Goal: Find specific page/section: Find specific page/section

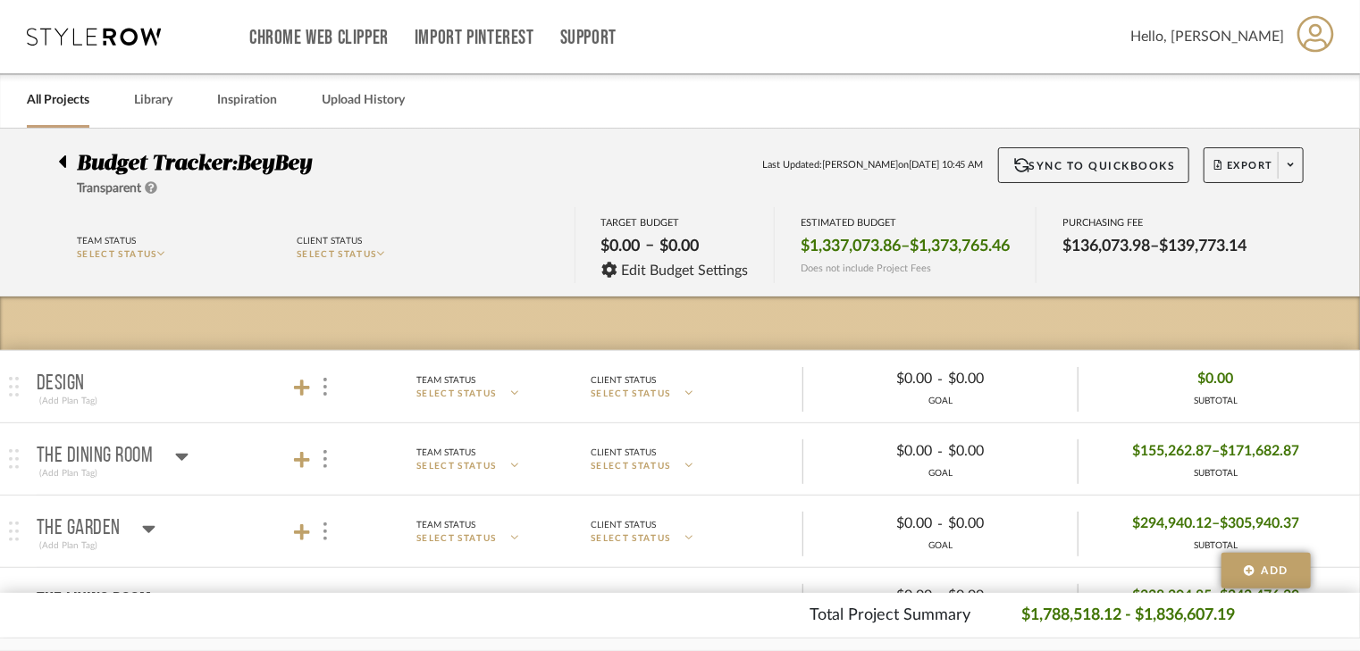
click at [62, 159] on icon at bounding box center [62, 161] width 8 height 21
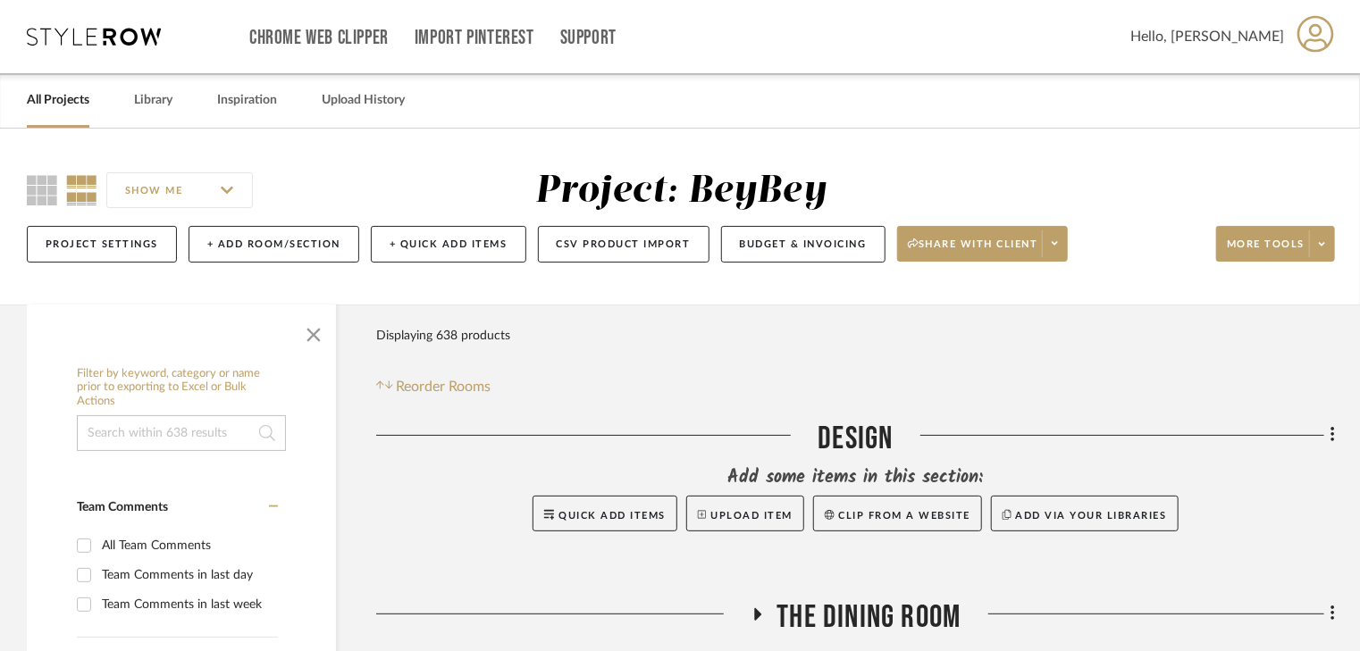
click at [60, 97] on link "All Projects" at bounding box center [58, 100] width 63 height 24
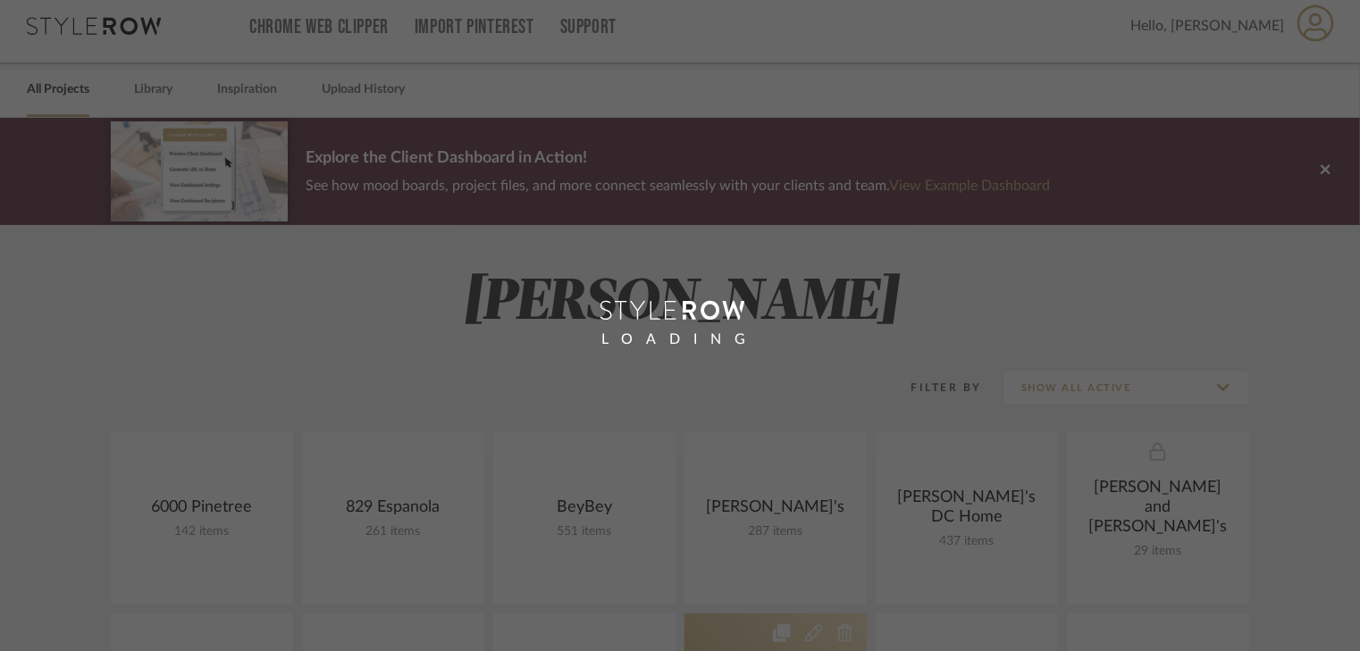
scroll to position [214, 0]
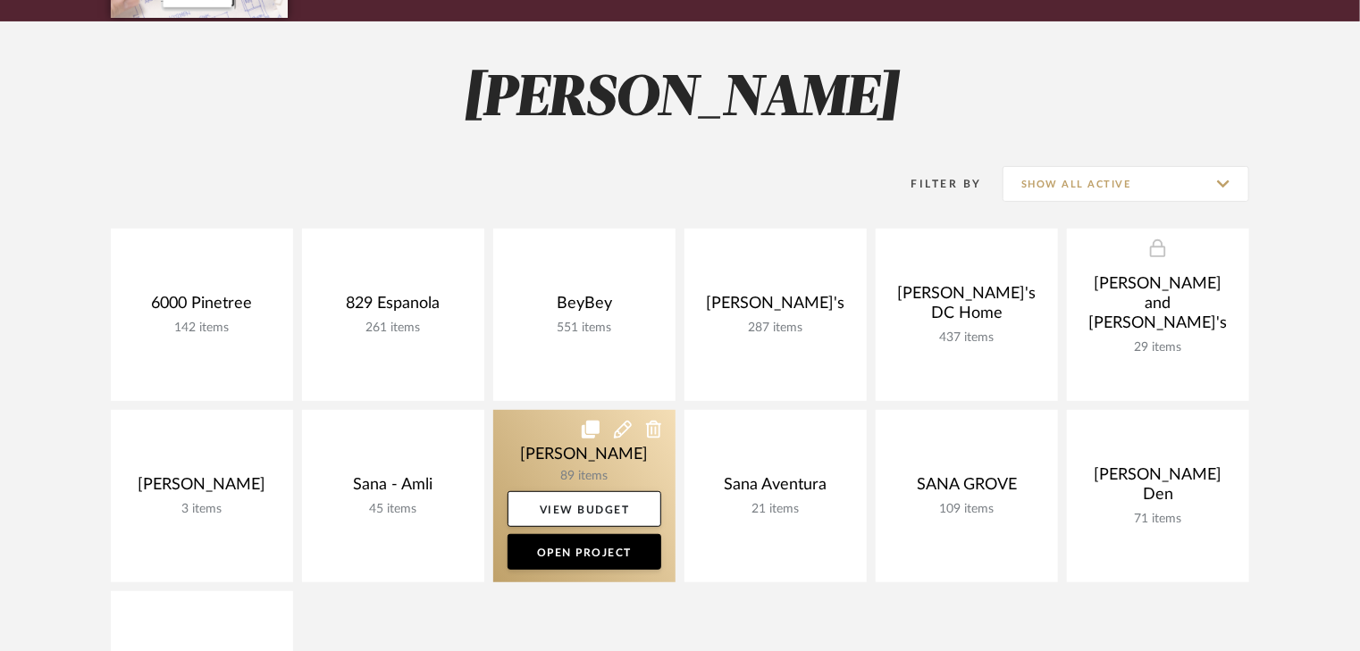
click at [541, 455] on link at bounding box center [584, 496] width 182 height 172
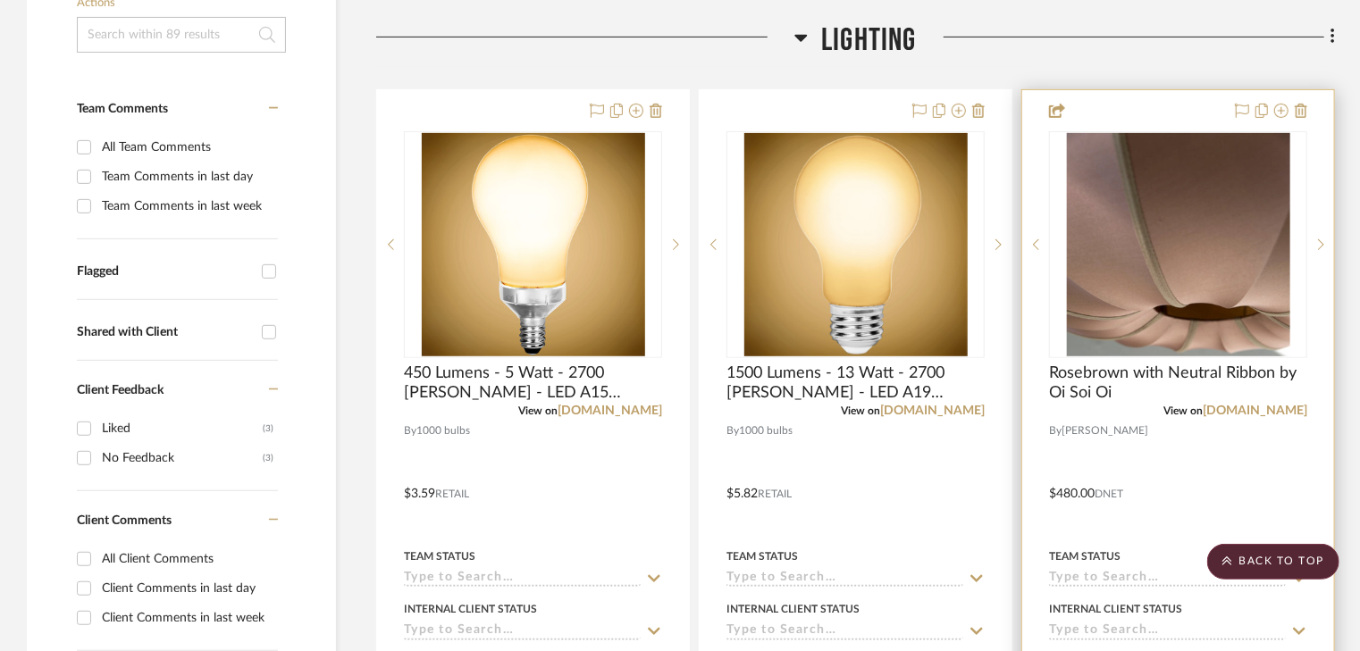
scroll to position [643, 0]
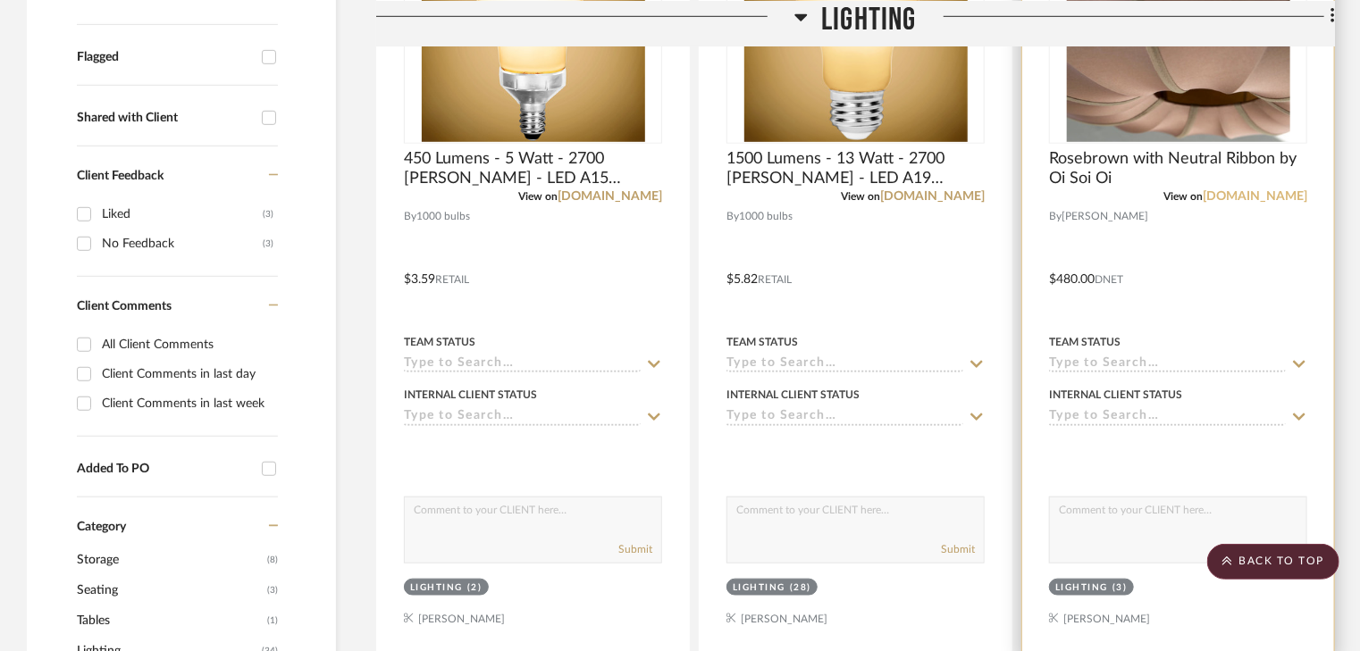
click at [1255, 196] on link "[DOMAIN_NAME]" at bounding box center [1255, 196] width 105 height 13
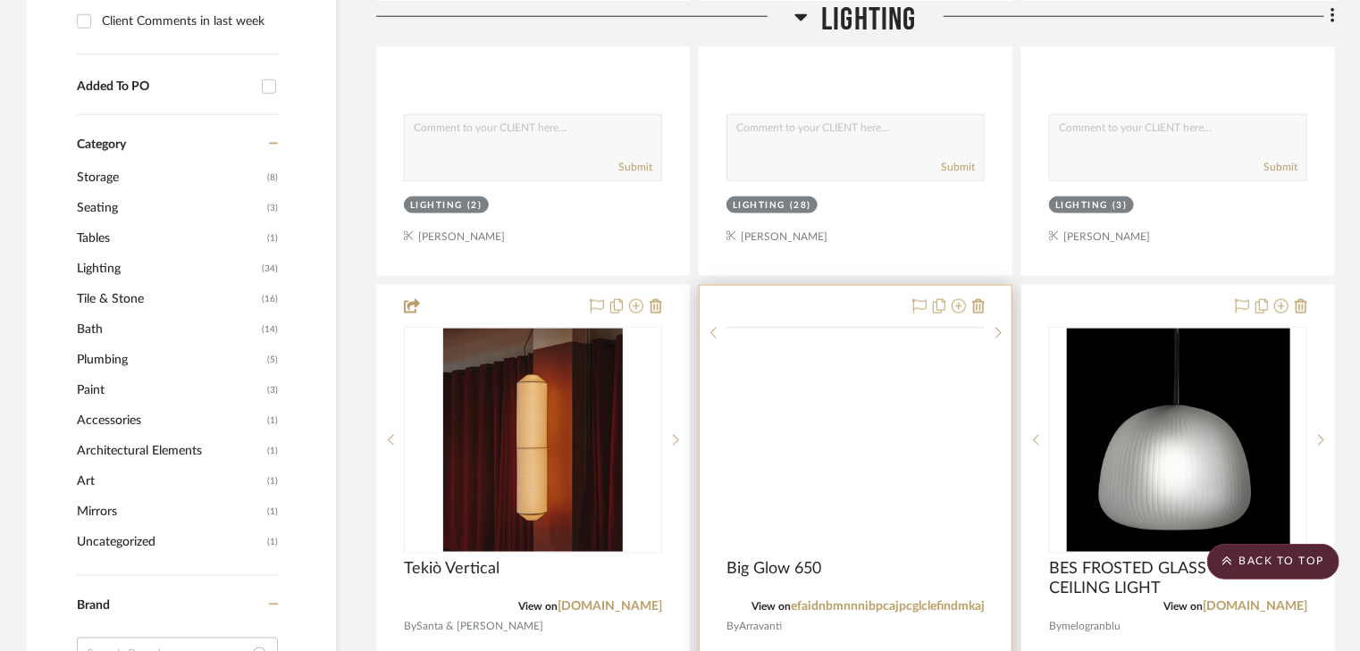
scroll to position [1215, 0]
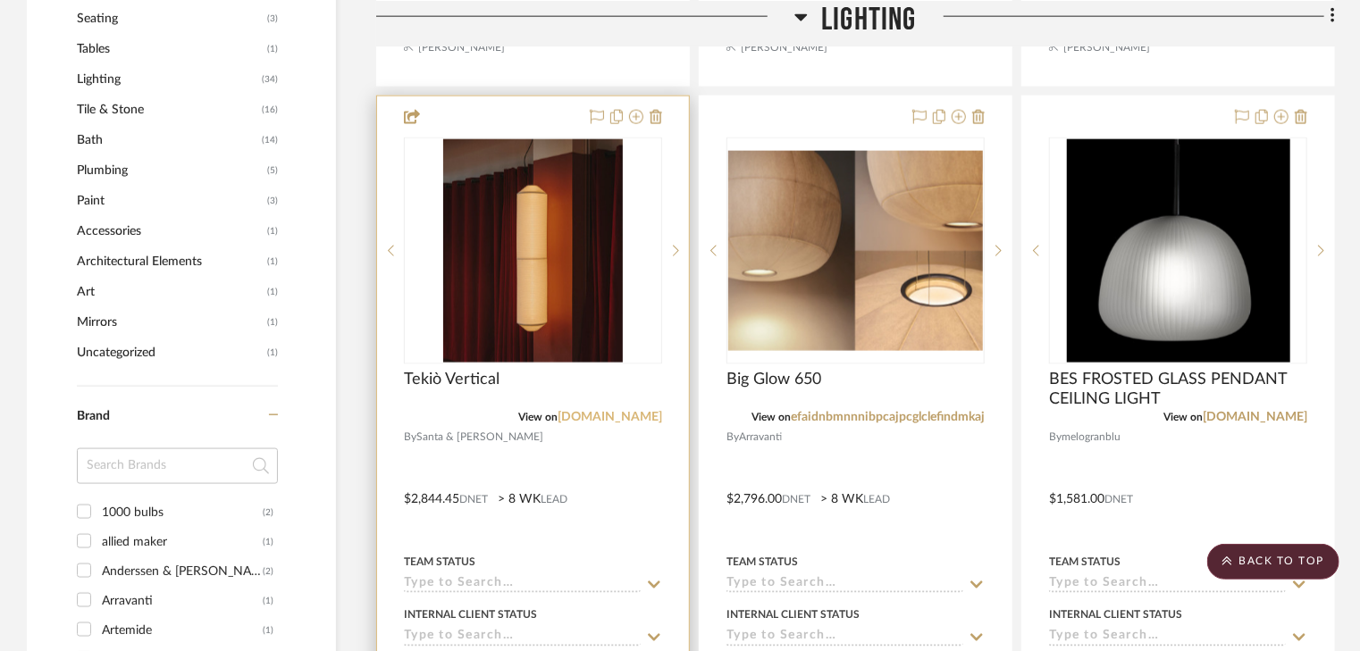
click at [634, 421] on link "[DOMAIN_NAME]" at bounding box center [610, 417] width 105 height 13
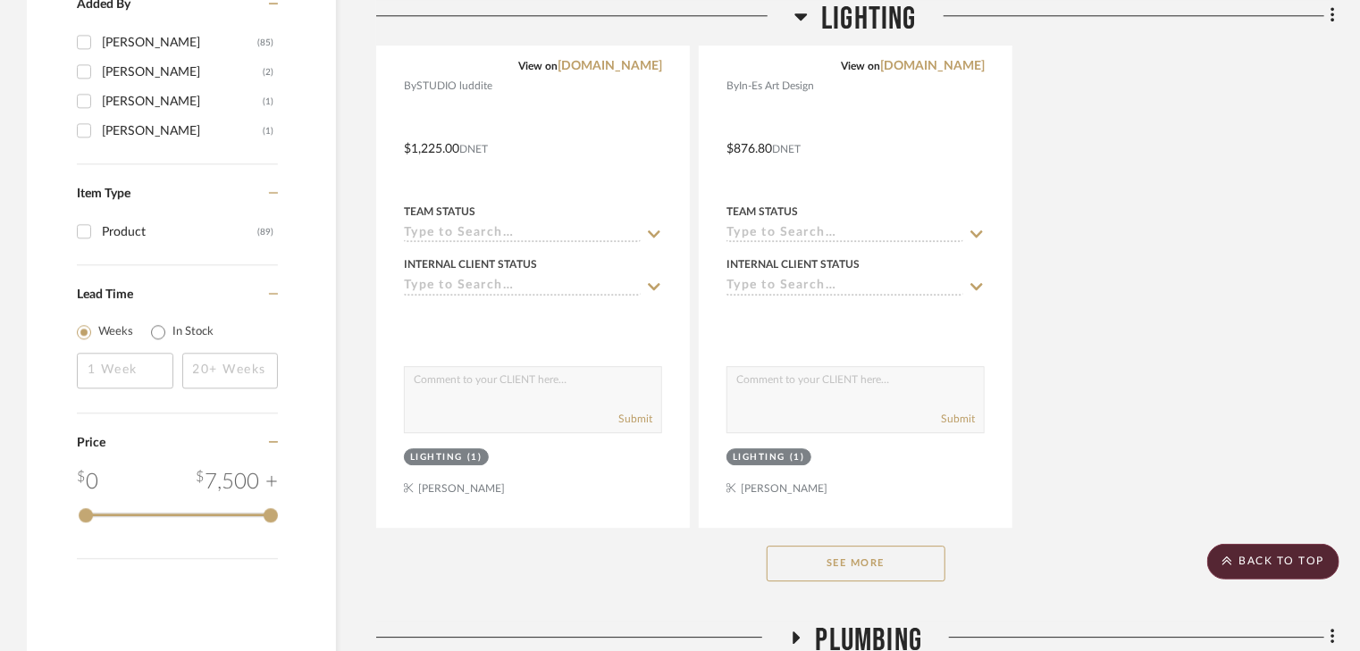
scroll to position [2574, 0]
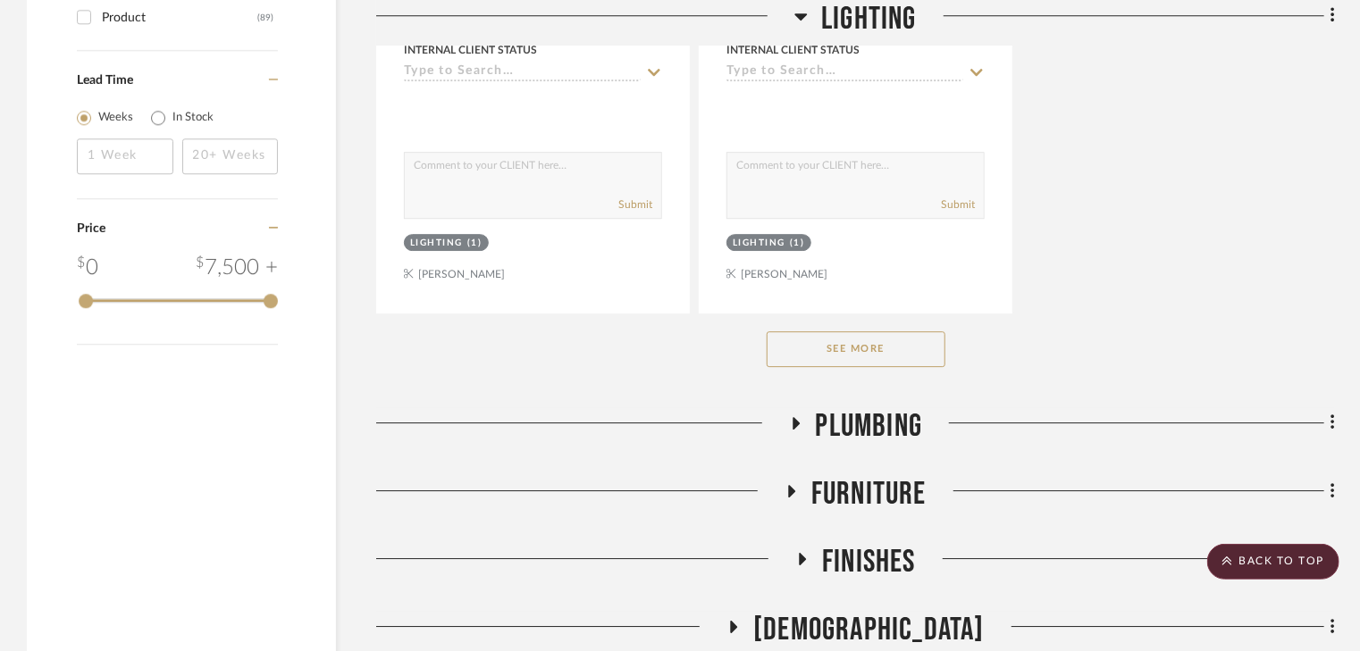
click at [883, 351] on button "See More" at bounding box center [856, 350] width 179 height 36
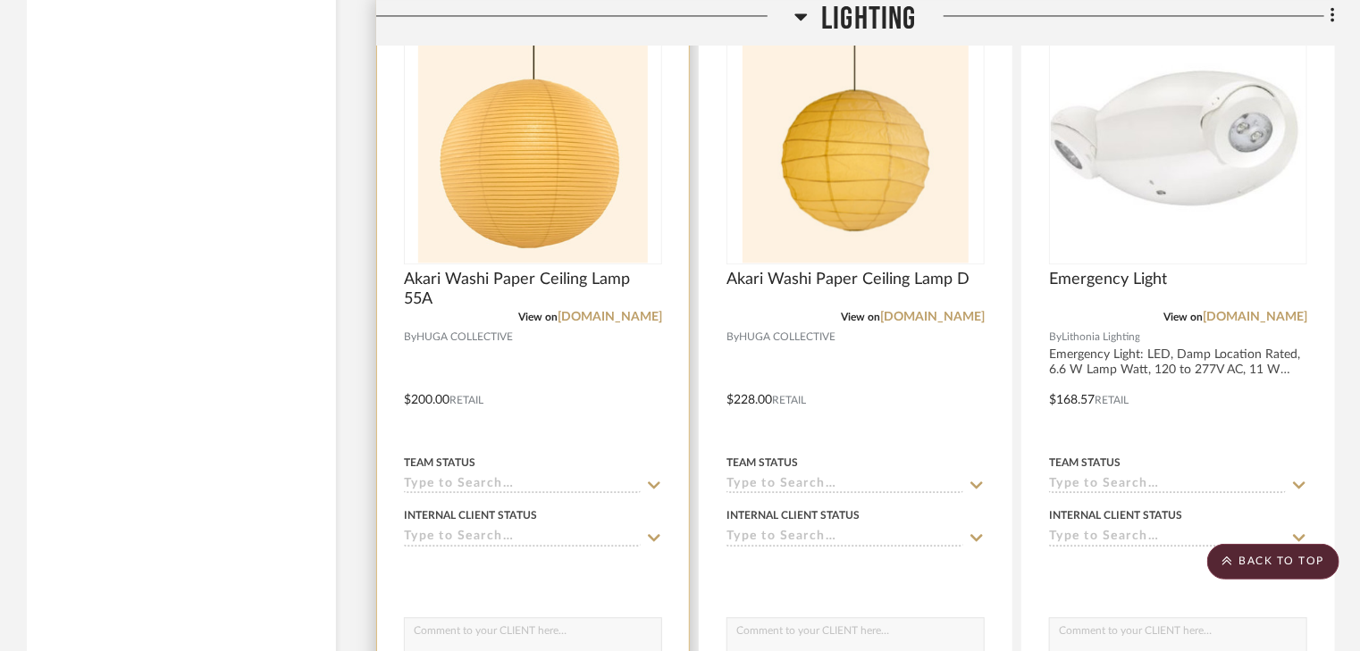
scroll to position [5219, 0]
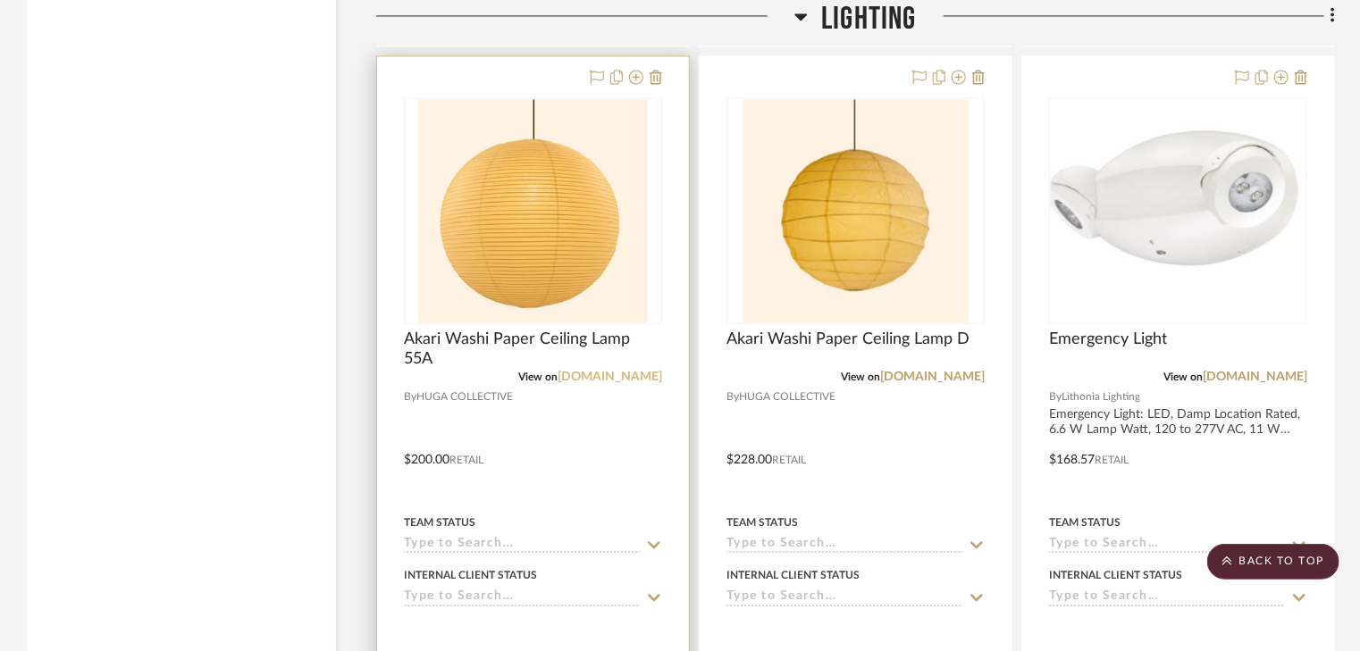
click at [621, 375] on link "[DOMAIN_NAME]" at bounding box center [610, 377] width 105 height 13
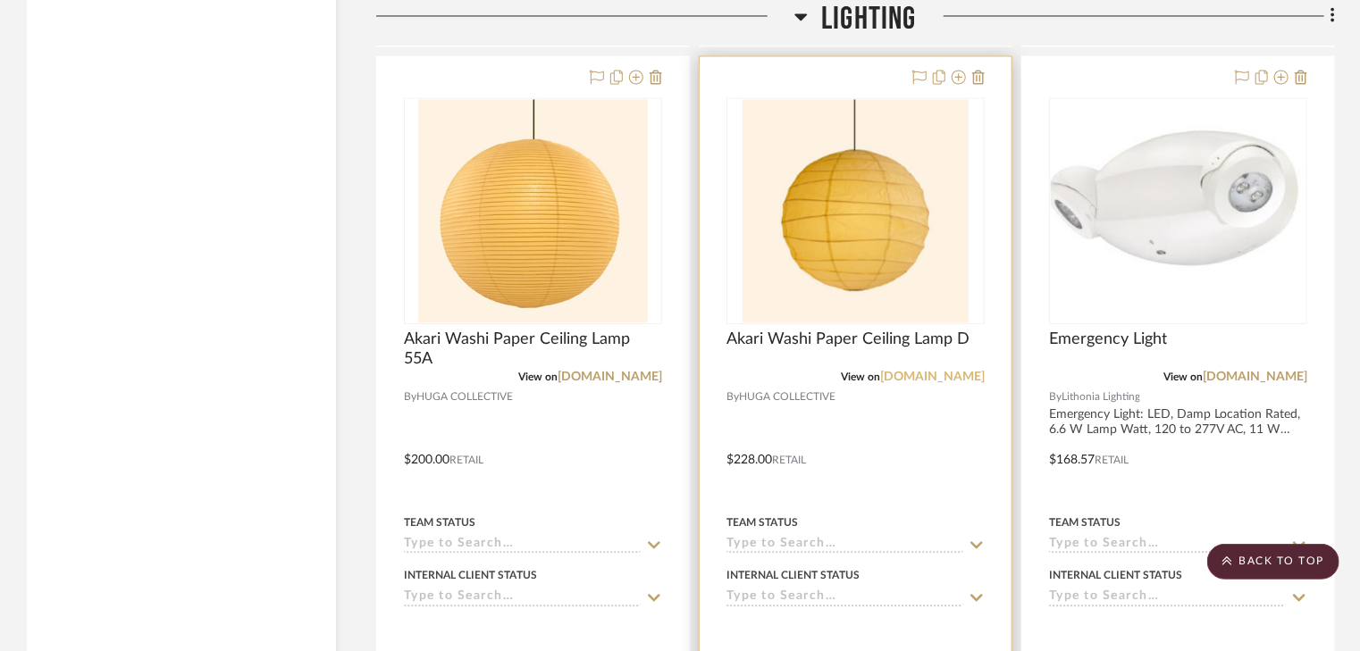
click at [946, 379] on link "[DOMAIN_NAME]" at bounding box center [932, 377] width 105 height 13
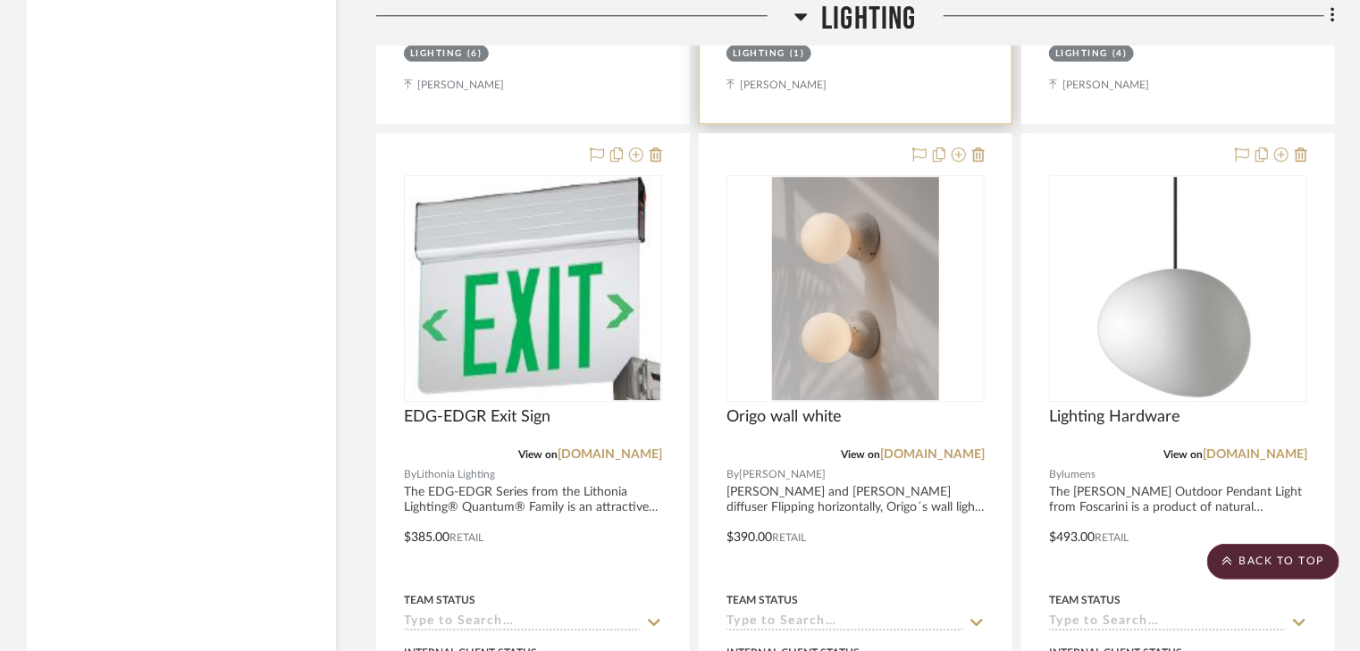
scroll to position [6077, 0]
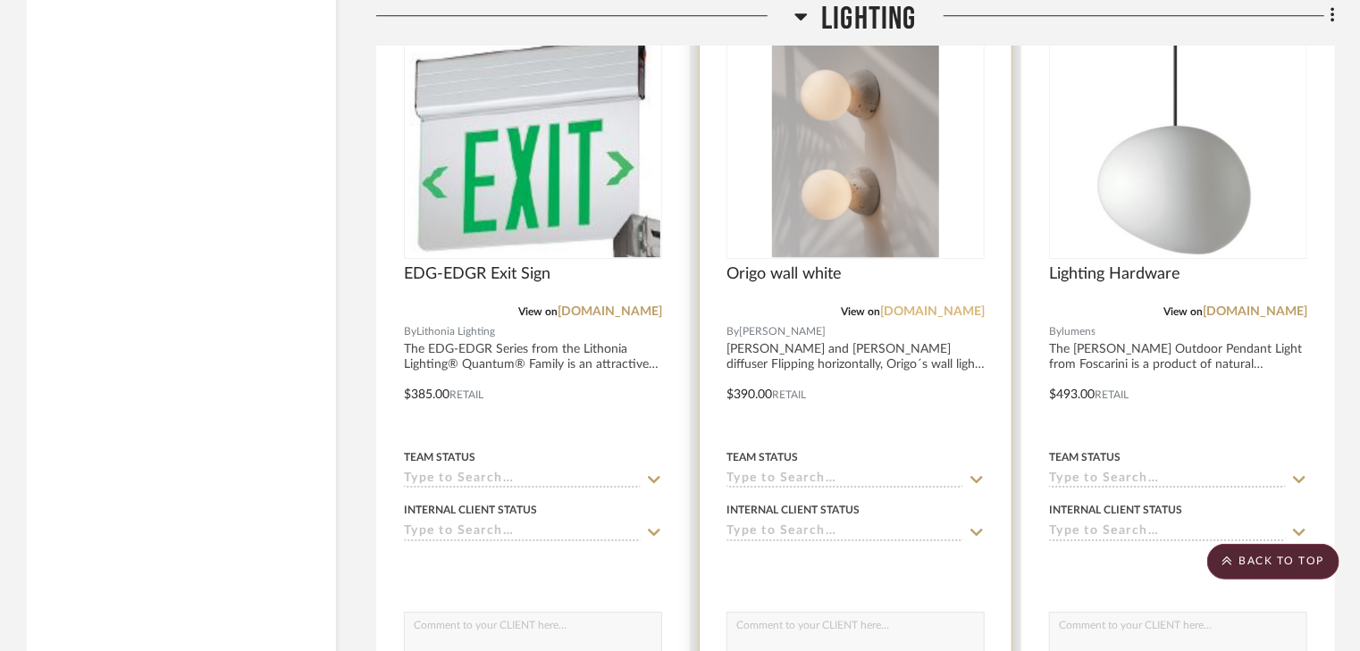
click at [933, 312] on link "[DOMAIN_NAME]" at bounding box center [932, 312] width 105 height 13
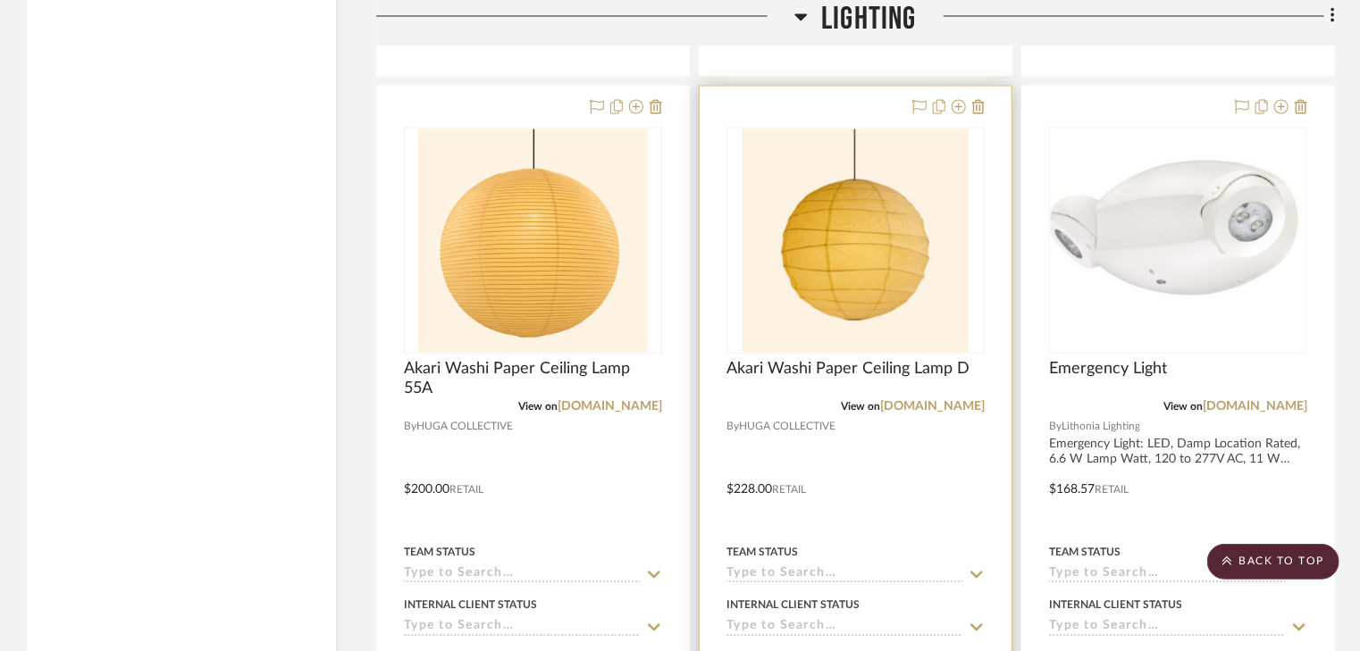
scroll to position [5291, 0]
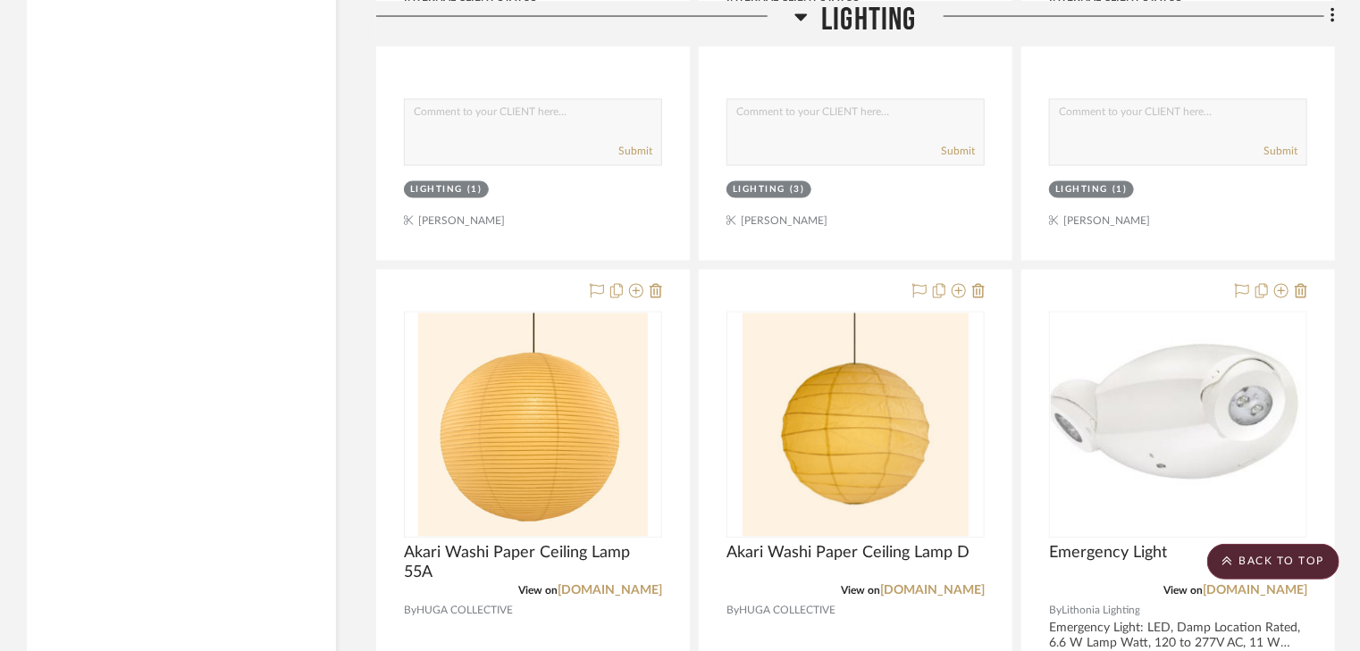
click at [801, 18] on icon at bounding box center [801, 16] width 13 height 7
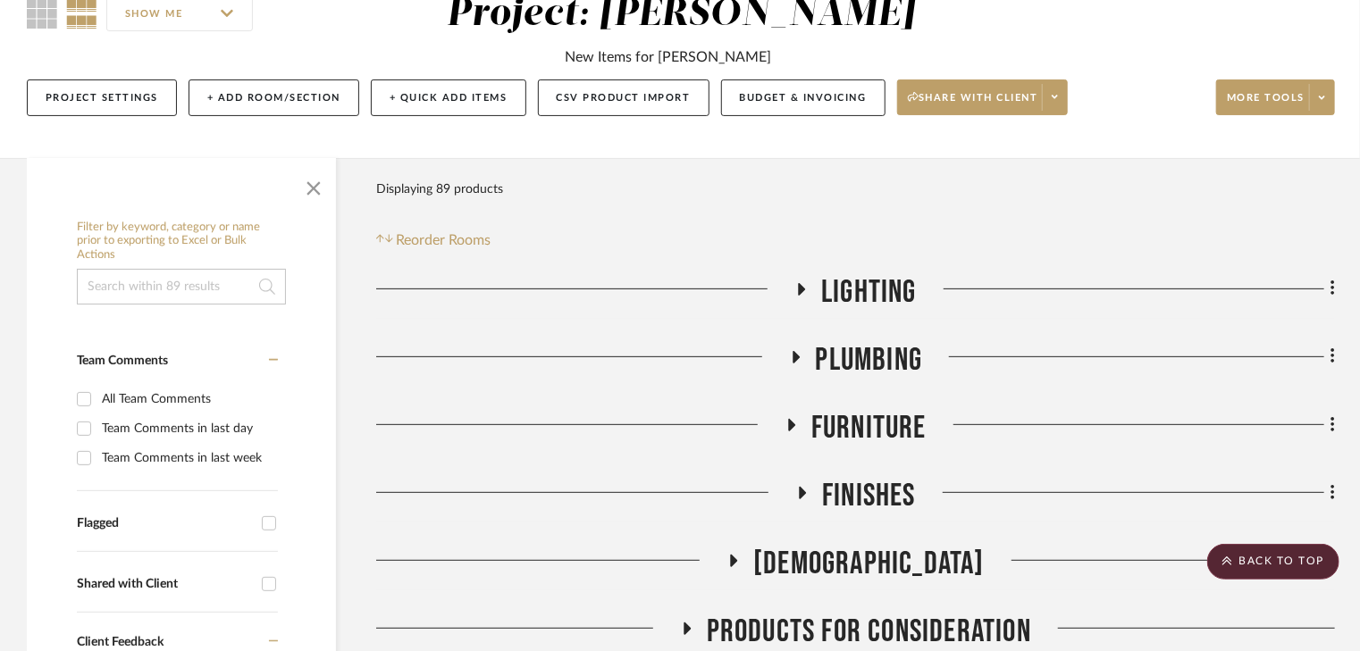
scroll to position [0, 0]
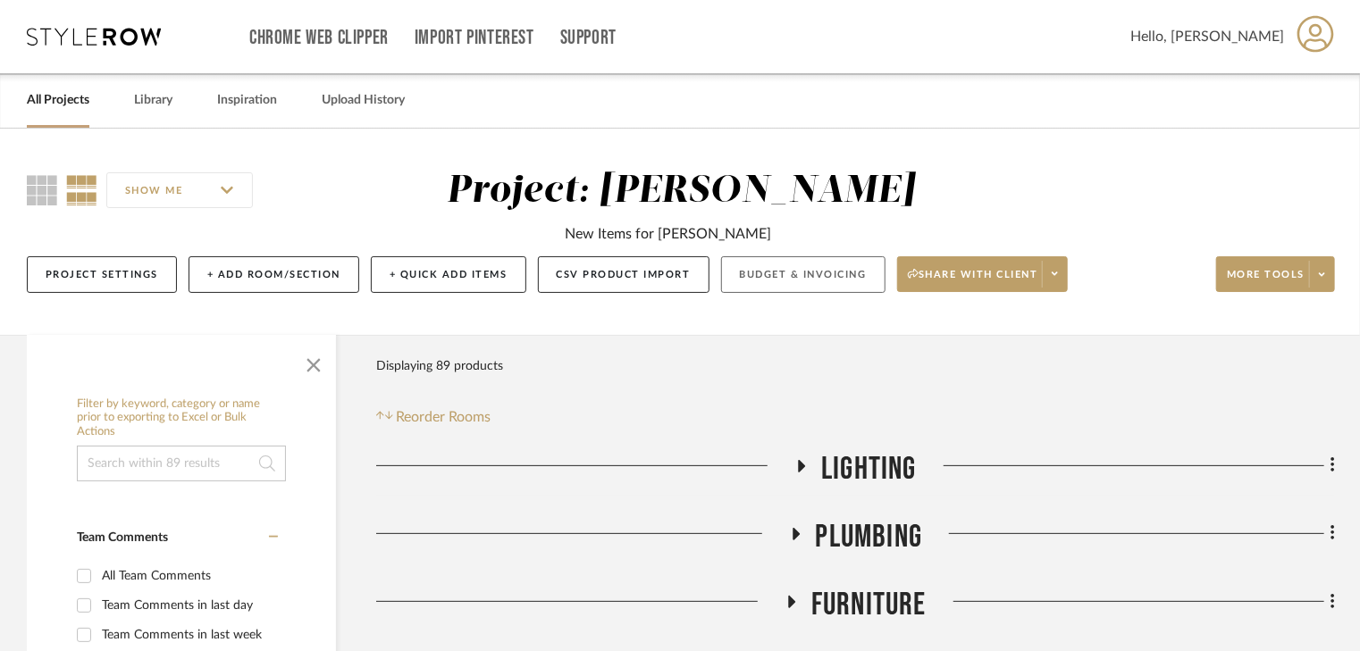
click at [797, 282] on button "Budget & Invoicing" at bounding box center [803, 274] width 164 height 37
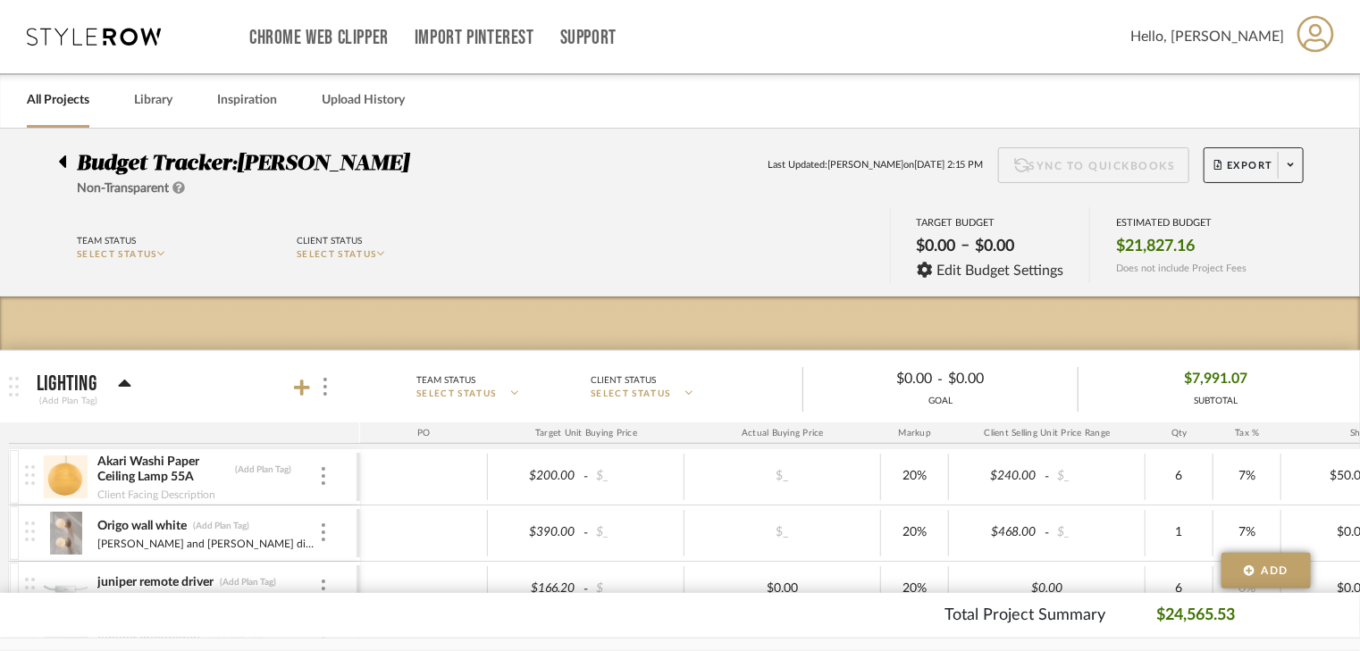
scroll to position [357, 0]
